Goal: Transaction & Acquisition: Purchase product/service

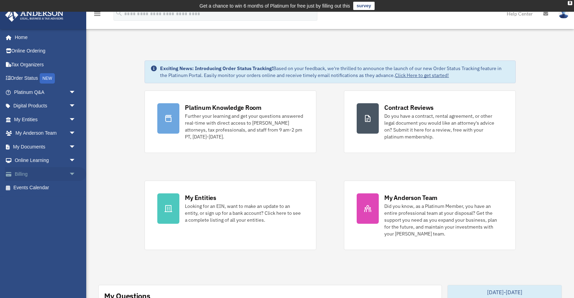
click at [24, 171] on link "Billing arrow_drop_down" at bounding box center [45, 174] width 81 height 14
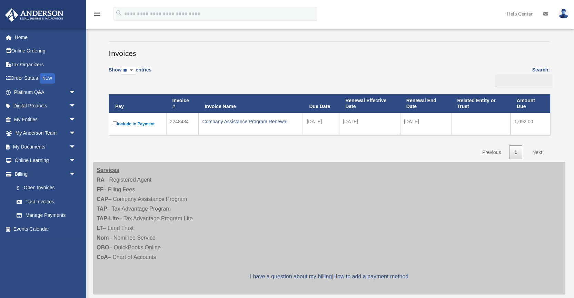
scroll to position [42, 0]
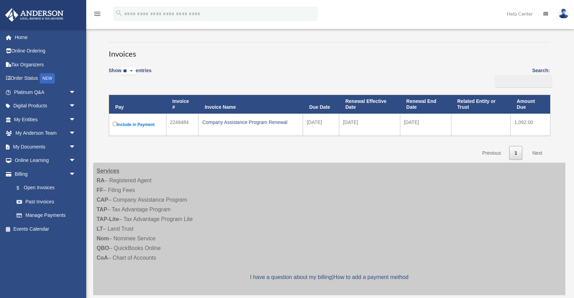
click at [540, 150] on link "Next" at bounding box center [537, 153] width 20 height 14
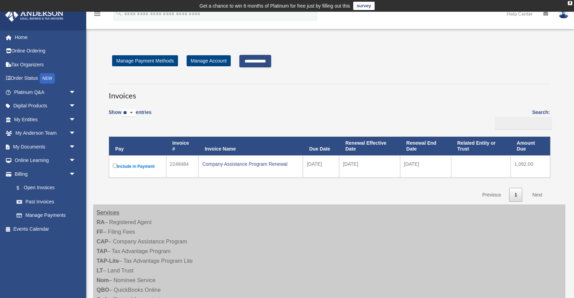
scroll to position [0, 0]
click at [538, 193] on link "Next" at bounding box center [537, 195] width 20 height 14
click at [268, 63] on input "**********" at bounding box center [255, 61] width 32 height 12
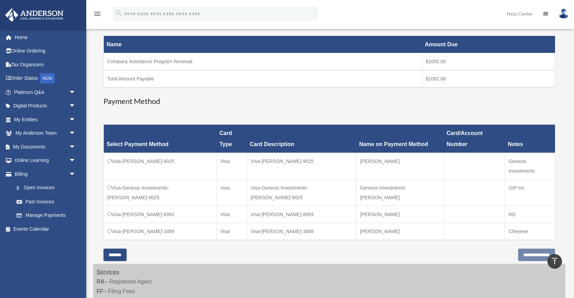
scroll to position [122, 0]
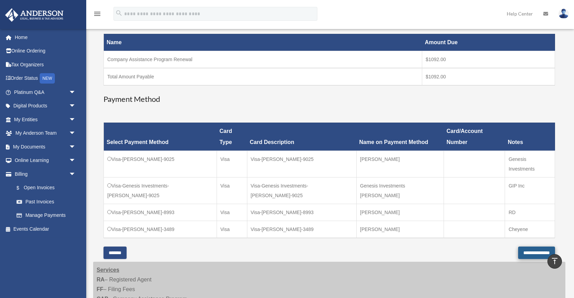
click at [534, 246] on input "**********" at bounding box center [536, 252] width 37 height 12
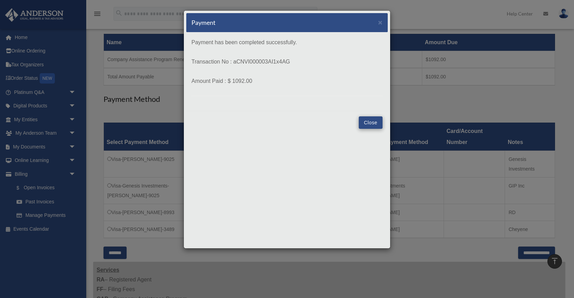
click at [369, 120] on button "Close" at bounding box center [371, 122] width 24 height 12
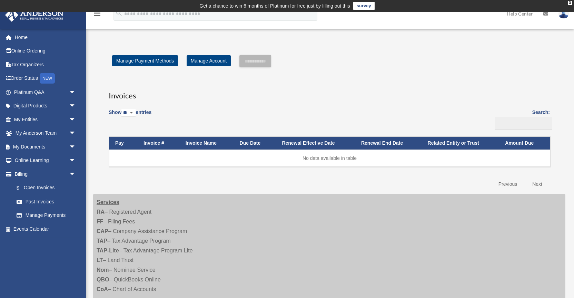
click at [564, 13] on img at bounding box center [563, 14] width 10 height 10
click at [566, 17] on img at bounding box center [563, 14] width 10 height 10
